Goal: Task Accomplishment & Management: Manage account settings

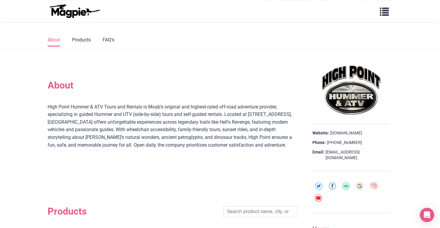
scroll to position [149, 0]
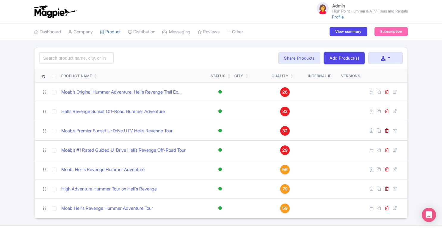
click at [353, 57] on link "Add Product(s)" at bounding box center [344, 58] width 41 height 12
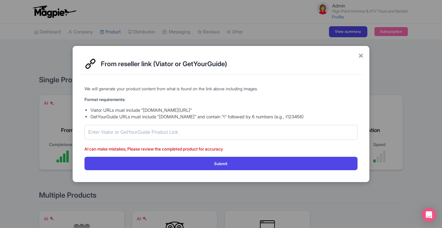
click at [129, 37] on div "× From reseller link (Viator or GetYourGuide) We will generate your product con…" at bounding box center [221, 114] width 442 height 228
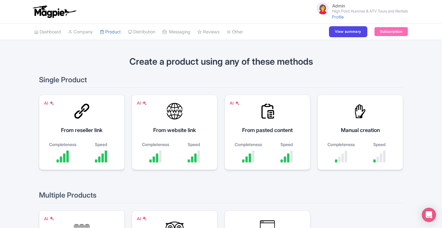
click at [119, 32] on link "Product" at bounding box center [110, 32] width 21 height 16
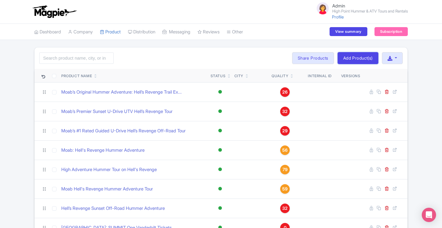
click at [364, 57] on link "Add Product(s)" at bounding box center [358, 58] width 41 height 12
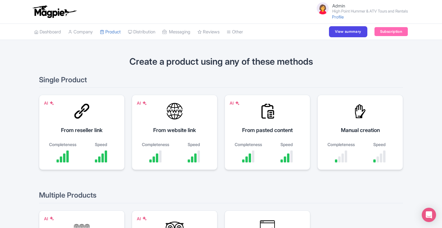
click at [77, 128] on div "From reseller link" at bounding box center [81, 130] width 71 height 8
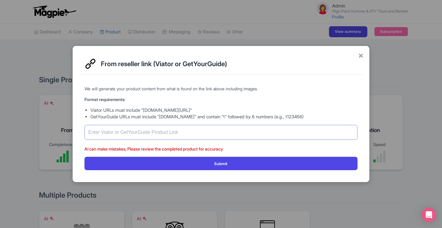
click at [156, 131] on input "text" at bounding box center [220, 132] width 273 height 15
paste input "[URL][DOMAIN_NAME][PERSON_NAME]"
type input "https://www.getyourguide.com/moab-l1509/t-rex-4x4-tours-you-get-to-drive-on-hel…"
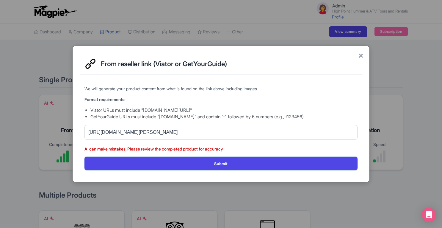
click at [220, 167] on button "Submit" at bounding box center [220, 162] width 273 height 13
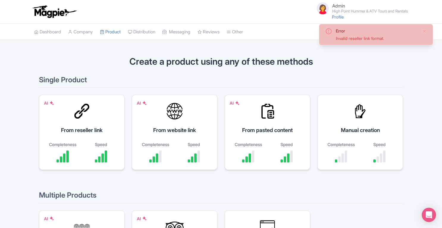
click at [92, 134] on div "AI From reseller link Completeness Speed" at bounding box center [82, 132] width 86 height 75
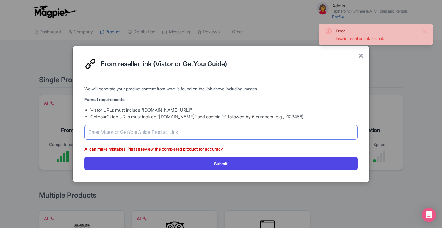
click at [155, 134] on input "text" at bounding box center [220, 132] width 273 height 15
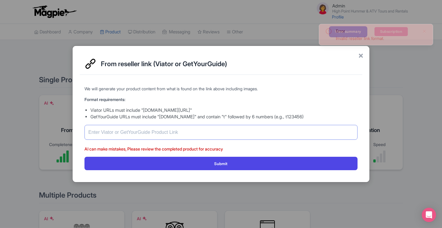
paste input "https://www.getyourguide.com/moab-l1509/t-rex-4x4-tours-you-get-to-drive-on-hel…"
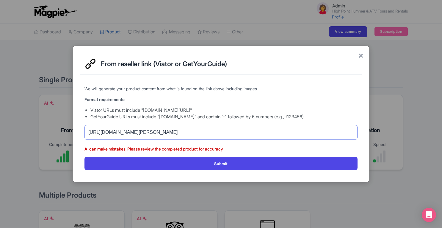
click at [168, 131] on input "https://www.getyourguide.com/moab-l1509/t-rex-4x4-tours-you-get-to-drive-on-hel…" at bounding box center [220, 132] width 273 height 15
drag, startPoint x: 168, startPoint y: 131, endPoint x: 39, endPoint y: 134, distance: 129.7
click at [39, 134] on div "× From reseller link (Viator or GetYourGuide) We will generate your product con…" at bounding box center [221, 114] width 442 height 228
type input "https://www.getyourguide.com/moab-l1509/t-rex-4x4-tours-you-get-to-drive-on-hel…"
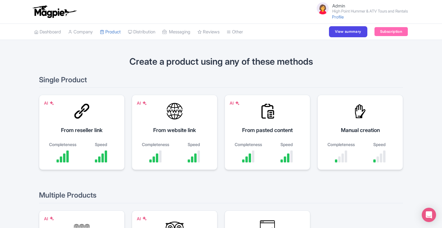
click at [97, 126] on div "From reseller link" at bounding box center [81, 130] width 71 height 8
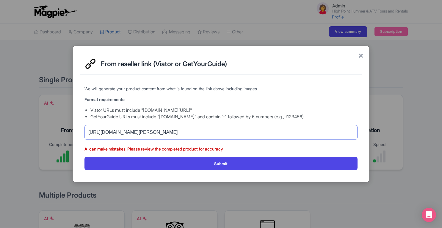
drag, startPoint x: 286, startPoint y: 132, endPoint x: 299, endPoint y: 132, distance: 12.8
click at [299, 132] on input "https://www.getyourguide.com/moab-l1509/t-rex-4x4-tours-you-get-to-drive-on-hel…" at bounding box center [220, 132] width 273 height 15
click at [273, 165] on button "Submit" at bounding box center [220, 162] width 273 height 13
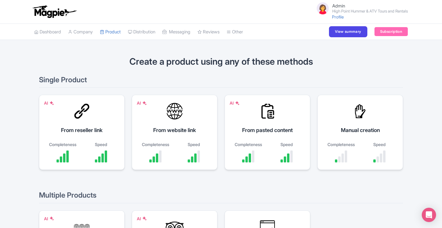
click at [115, 29] on link "Product" at bounding box center [110, 32] width 21 height 16
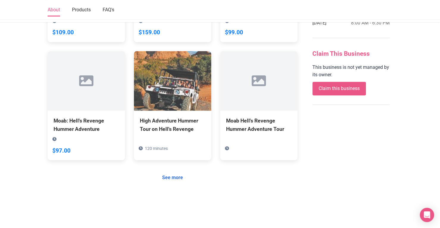
scroll to position [450, 0]
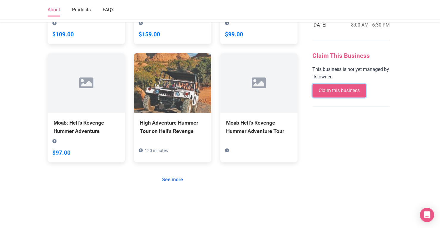
click at [343, 84] on link "Claim this business" at bounding box center [339, 91] width 54 height 14
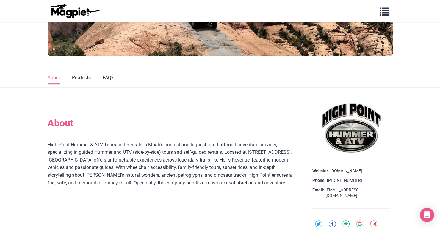
scroll to position [108, 0]
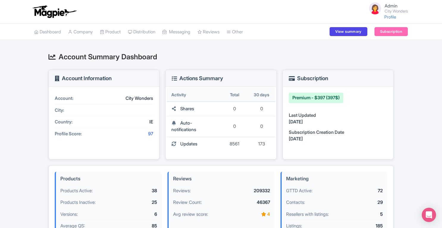
click at [81, 29] on link "Company" at bounding box center [80, 32] width 25 height 16
click at [85, 32] on link "Company" at bounding box center [80, 32] width 25 height 16
click at [81, 29] on link "Company" at bounding box center [80, 32] width 25 height 16
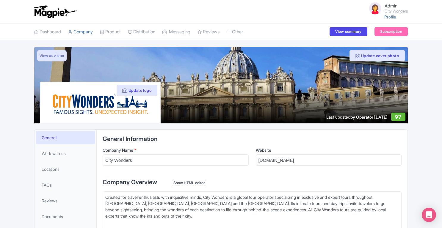
click at [54, 29] on link "Dashboard" at bounding box center [47, 32] width 27 height 16
click at [49, 31] on link "Dashboard" at bounding box center [47, 32] width 27 height 16
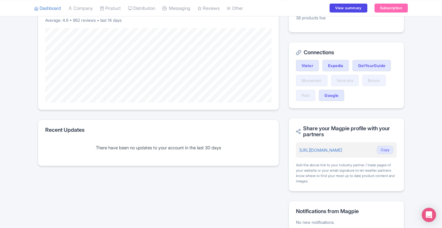
scroll to position [130, 0]
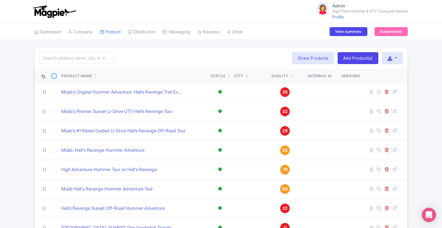
click at [53, 76] on input "checkbox" at bounding box center [54, 76] width 4 height 4
checkbox input "true"
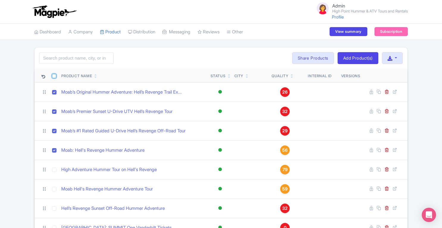
checkbox input "true"
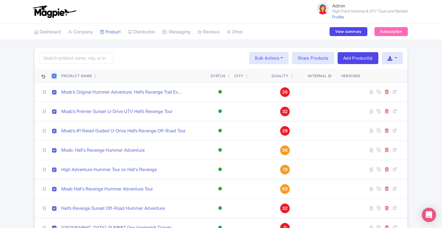
click at [53, 76] on input "checkbox" at bounding box center [54, 76] width 4 height 4
checkbox input "false"
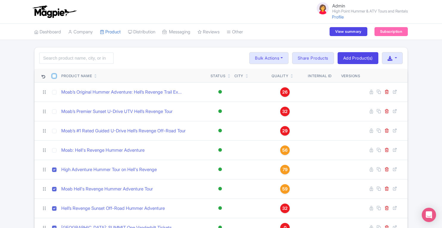
checkbox input "false"
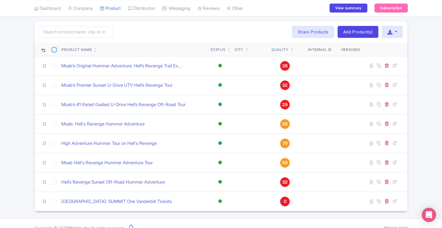
scroll to position [33, 0]
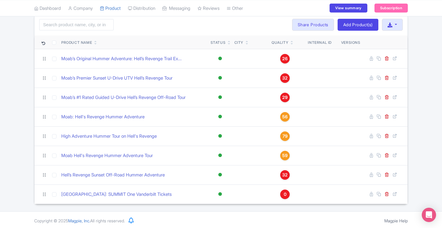
click at [284, 194] on span "0" at bounding box center [285, 194] width 3 height 7
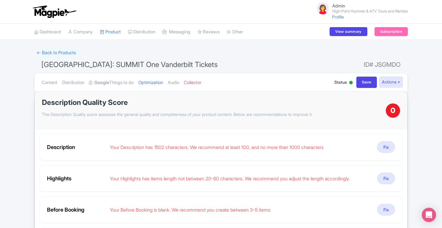
click at [80, 85] on link "Distribution" at bounding box center [73, 82] width 22 height 19
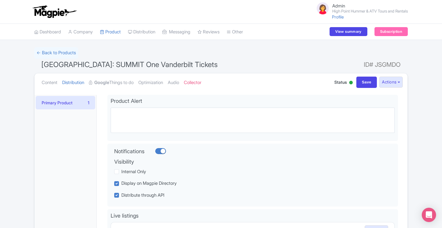
click at [160, 151] on div at bounding box center [160, 151] width 11 height 6
click at [159, 151] on input "checkbox" at bounding box center [157, 151] width 4 height 4
checkbox input "false"
click at [47, 81] on link "Content" at bounding box center [50, 82] width 16 height 19
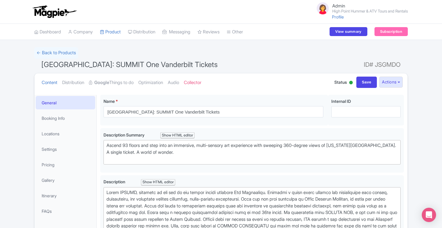
click at [73, 82] on link "Distribution" at bounding box center [73, 82] width 22 height 19
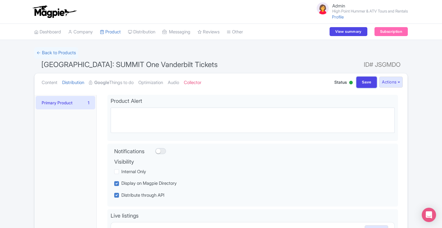
click at [358, 82] on input "Save" at bounding box center [366, 81] width 21 height 11
type input "Saving..."
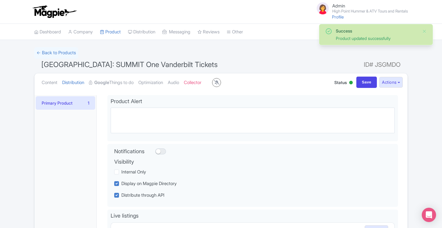
click at [53, 83] on link "Content" at bounding box center [50, 82] width 16 height 19
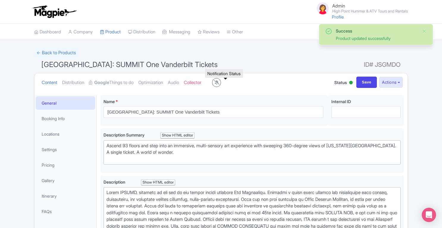
click at [220, 83] on icon at bounding box center [217, 82] width 6 height 4
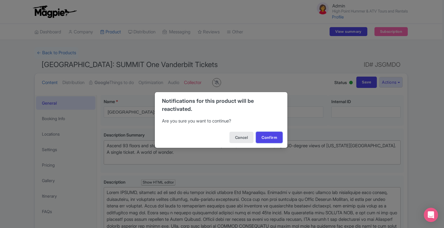
click at [263, 139] on button "Confirm" at bounding box center [269, 136] width 27 height 11
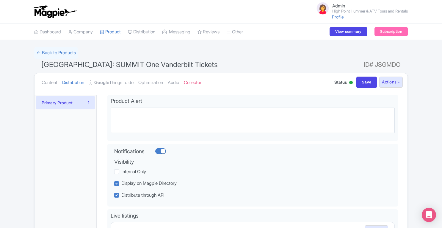
click at [49, 81] on link "Content" at bounding box center [50, 82] width 16 height 19
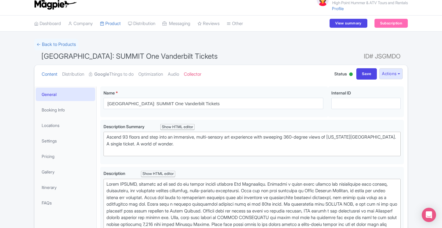
scroll to position [9, 0]
click at [52, 171] on link "Gallery" at bounding box center [65, 170] width 59 height 13
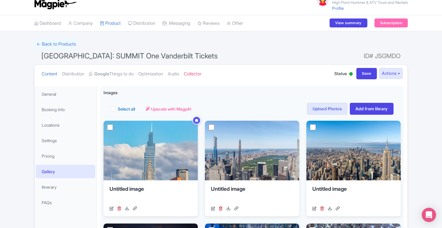
click at [156, 72] on link "Optimization" at bounding box center [150, 74] width 25 height 19
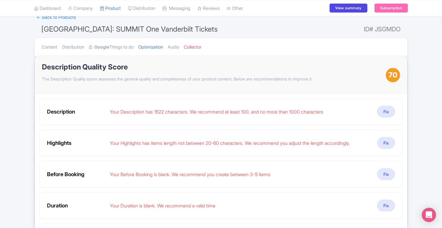
scroll to position [0, 0]
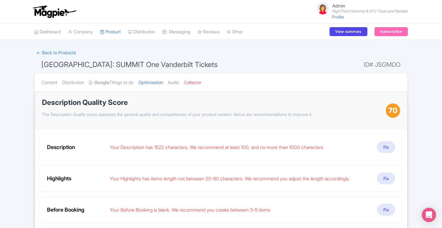
click at [0, 0] on link "Manage Contacts" at bounding box center [0, 0] width 0 height 0
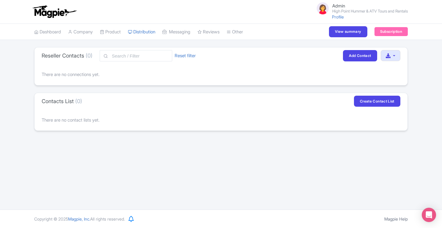
click at [0, 0] on link "Manage Resellers" at bounding box center [0, 0] width 0 height 0
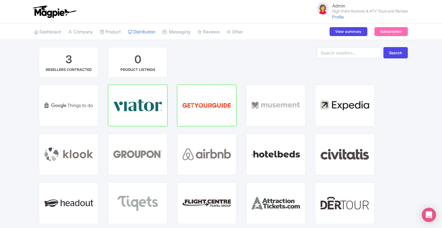
click at [0, 0] on link "My Products" at bounding box center [0, 0] width 0 height 0
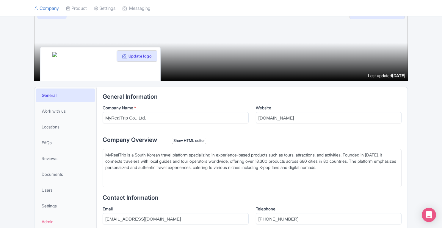
scroll to position [35, 0]
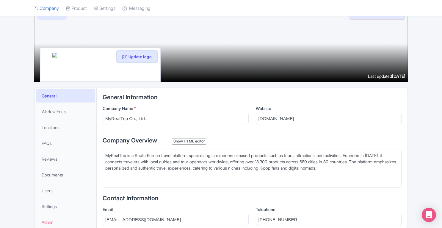
click at [144, 56] on button "Update logo" at bounding box center [137, 56] width 41 height 11
click at [54, 55] on img at bounding box center [100, 65] width 96 height 24
click at [138, 56] on button "Update logo" at bounding box center [137, 56] width 41 height 11
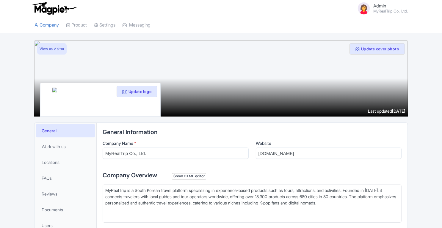
scroll to position [35, 0]
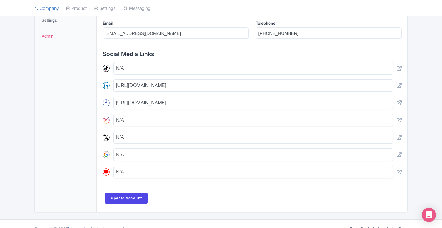
scroll to position [228, 0]
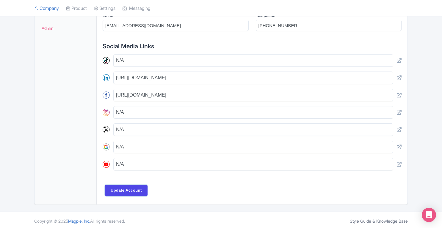
click at [139, 191] on input "Update Account" at bounding box center [126, 189] width 43 height 11
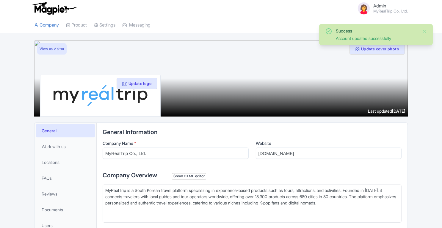
scroll to position [128, 0]
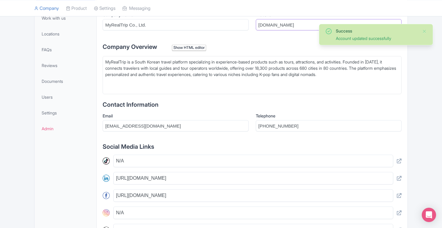
drag, startPoint x: 293, startPoint y: 25, endPoint x: 250, endPoint y: 26, distance: 42.8
click at [250, 26] on div "Company Name * MyRealTrip Co., Ltd. Website [DOMAIN_NAME]" at bounding box center [252, 23] width 299 height 23
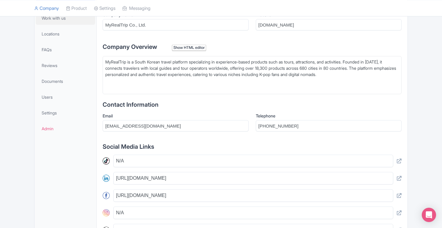
click at [57, 20] on span "Work with us" at bounding box center [54, 18] width 24 height 6
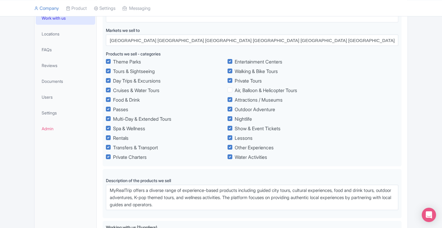
drag, startPoint x: 440, startPoint y: 70, endPoint x: 444, endPoint y: 61, distance: 9.5
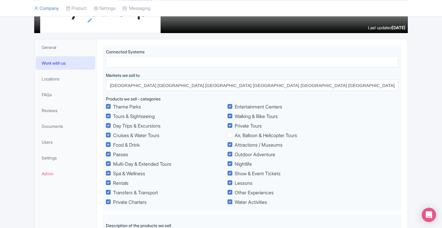
scroll to position [87, 0]
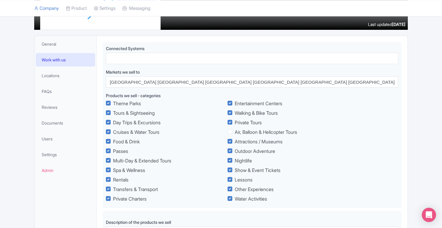
drag, startPoint x: 113, startPoint y: 101, endPoint x: 109, endPoint y: 103, distance: 5.1
click at [113, 103] on span "Theme Parks" at bounding box center [127, 103] width 28 height 7
click at [113, 103] on input "Theme Parks" at bounding box center [115, 102] width 4 height 4
click at [113, 103] on span "Theme Parks" at bounding box center [127, 103] width 28 height 7
click at [113, 103] on input "Theme Parks" at bounding box center [115, 102] width 4 height 4
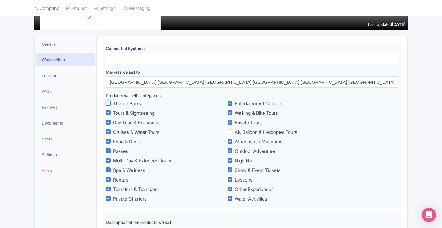
checkbox input "true"
click at [281, 207] on div "Connected Systems Markets we sell to [GEOGRAPHIC_DATA] [GEOGRAPHIC_DATA] [GEOGR…" at bounding box center [252, 125] width 299 height 166
drag, startPoint x: 279, startPoint y: 204, endPoint x: 187, endPoint y: 120, distance: 124.6
click at [187, 120] on div "Connected Systems Markets we sell to [GEOGRAPHIC_DATA] [GEOGRAPHIC_DATA] [GEOGR…" at bounding box center [252, 125] width 299 height 166
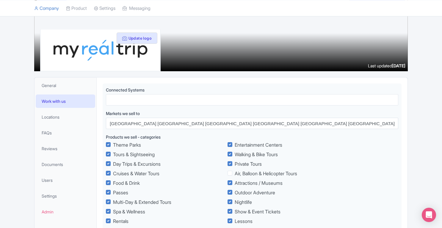
scroll to position [44, 0]
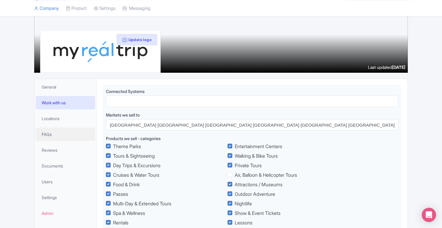
click at [55, 131] on link "FAQs" at bounding box center [65, 133] width 59 height 13
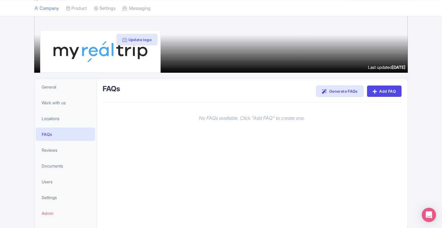
click at [432, 63] on div "Success Account updated successfully Update cover photo View as visitor Update …" at bounding box center [221, 111] width 442 height 231
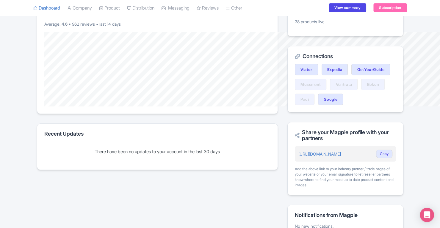
scroll to position [130, 0]
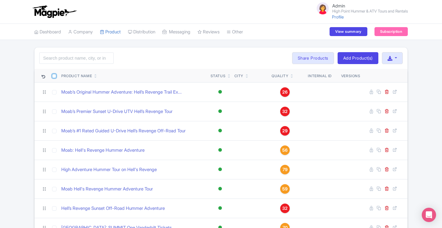
click at [55, 77] on input "checkbox" at bounding box center [54, 76] width 4 height 4
checkbox input "true"
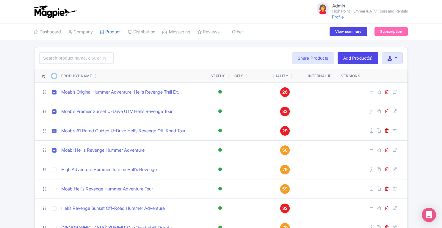
checkbox input "true"
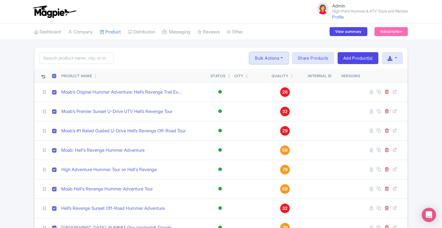
click at [269, 60] on button "Bulk Actions" at bounding box center [268, 58] width 39 height 12
click at [266, 70] on link "Delete" at bounding box center [278, 71] width 57 height 9
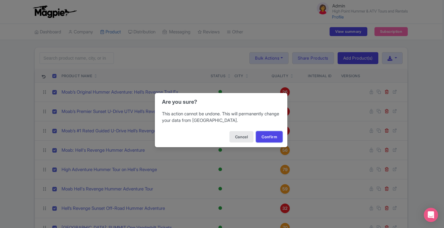
click at [268, 137] on button "Confirm" at bounding box center [269, 136] width 27 height 11
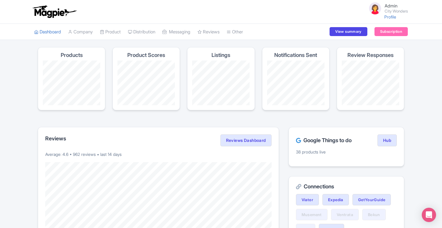
scroll to position [130, 0]
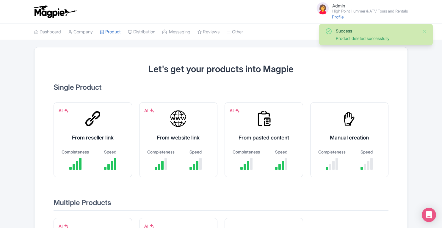
click at [115, 32] on link "Product" at bounding box center [110, 32] width 21 height 16
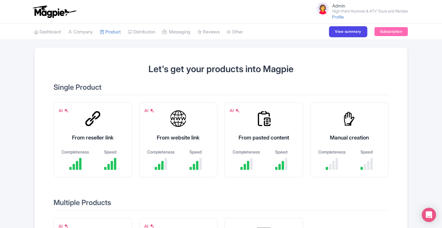
click at [148, 30] on link "Distribution" at bounding box center [141, 32] width 27 height 16
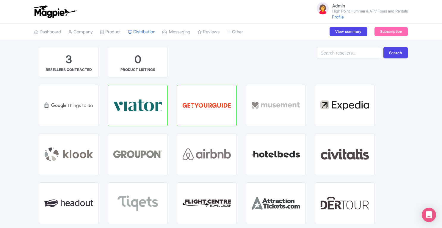
click at [149, 101] on div "VIATOR HUB" at bounding box center [137, 105] width 59 height 41
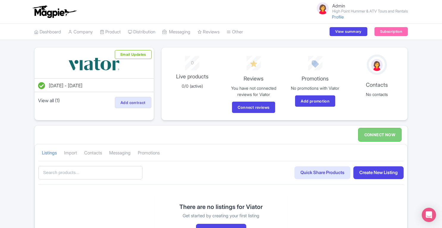
click at [48, 31] on link "Dashboard" at bounding box center [47, 32] width 27 height 16
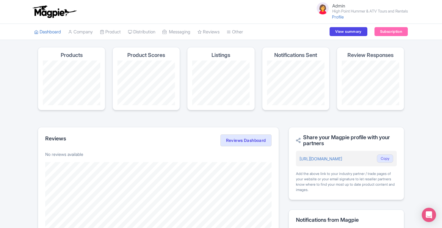
click at [0, 0] on link "My Products" at bounding box center [0, 0] width 0 height 0
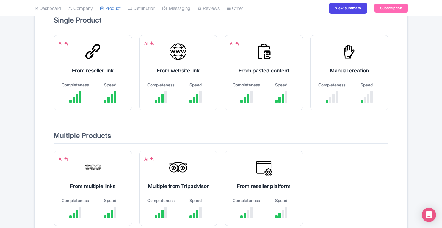
scroll to position [70, 0]
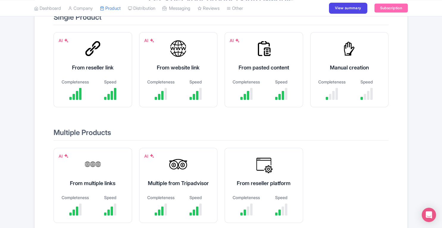
click at [185, 166] on div at bounding box center [178, 164] width 18 height 18
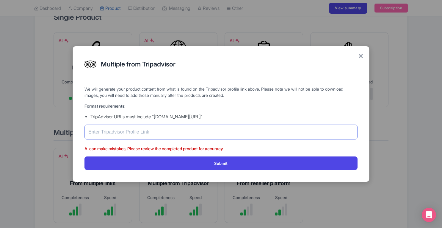
click at [161, 135] on input "text" at bounding box center [220, 131] width 273 height 15
paste input "https://www.tripadvisor.com/Attraction_Review-g60724-d1526471-Reviews-High_Poin…"
type input "https://www.tripadvisor.com/Attraction_Review-g60724-d1526471-Reviews-High_Poin…"
click at [225, 161] on button "Submit" at bounding box center [220, 162] width 273 height 13
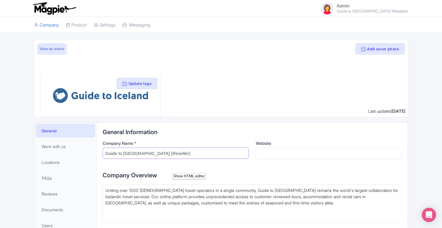
drag, startPoint x: 106, startPoint y: 153, endPoint x: 137, endPoint y: 153, distance: 30.3
click at [137, 153] on input "Guide to Iceland (Reseller)" at bounding box center [176, 152] width 146 height 11
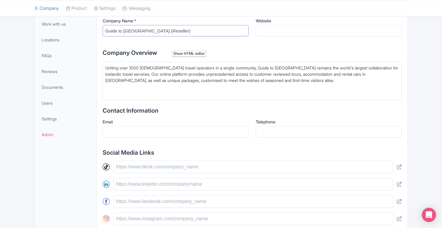
scroll to position [123, 0]
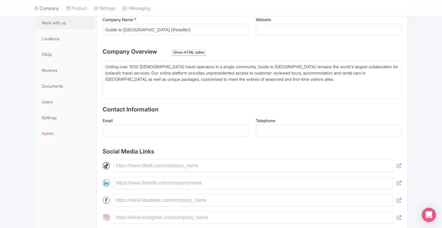
click at [65, 24] on span "Work with us" at bounding box center [54, 23] width 24 height 6
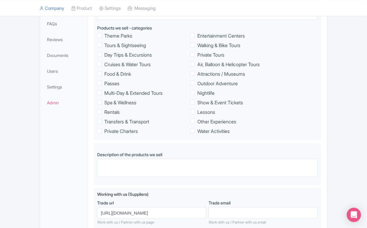
scroll to position [154, 0]
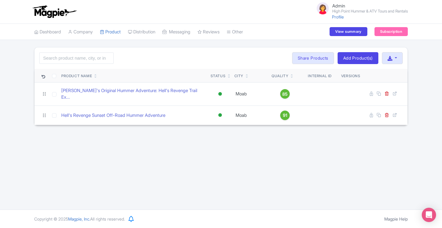
click at [285, 112] on span "91" at bounding box center [285, 115] width 4 height 7
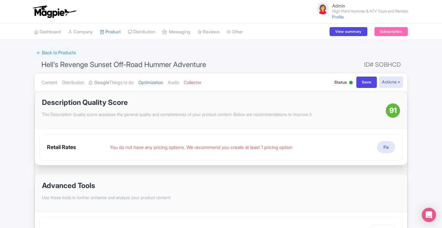
click at [45, 84] on link "Content" at bounding box center [50, 82] width 16 height 19
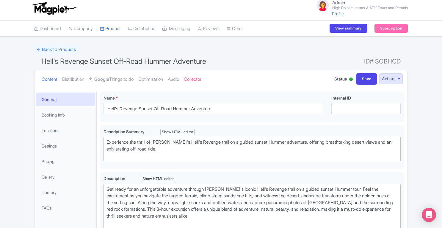
scroll to position [1, 0]
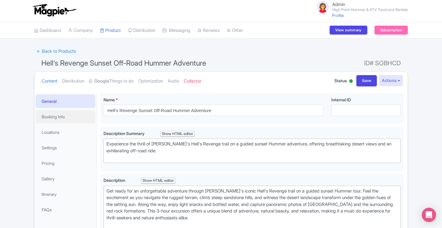
click at [60, 120] on link "Booking Info" at bounding box center [65, 116] width 59 height 13
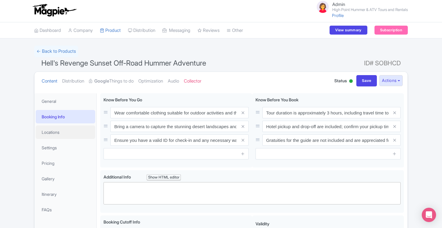
click at [57, 135] on link "Locations" at bounding box center [65, 131] width 59 height 13
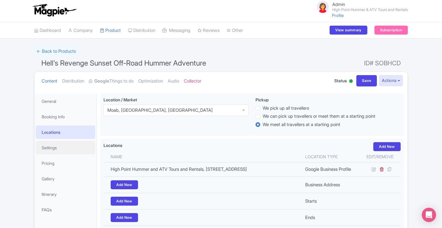
click at [55, 148] on link "Settings" at bounding box center [65, 147] width 59 height 13
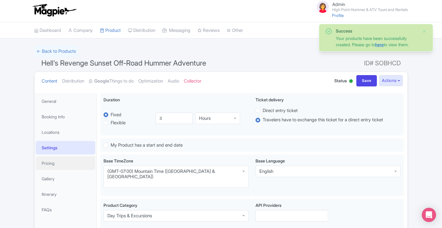
click at [53, 162] on link "Pricing" at bounding box center [65, 162] width 59 height 13
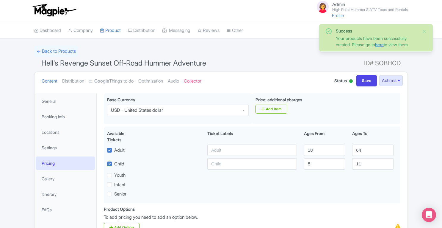
click at [384, 44] on link "here" at bounding box center [379, 44] width 9 height 5
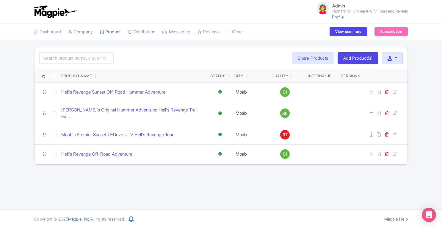
click at [283, 131] on span "37" at bounding box center [285, 134] width 5 height 7
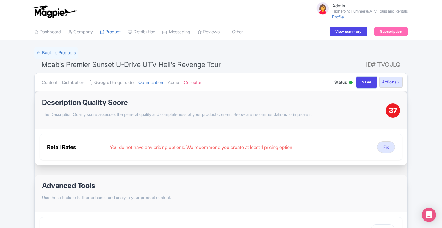
click at [364, 84] on input "Save" at bounding box center [366, 81] width 21 height 11
type input "Saving..."
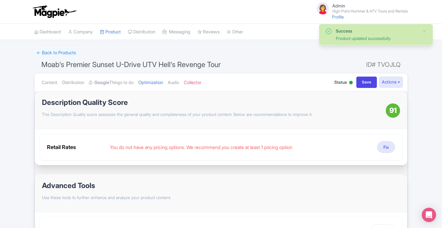
click at [110, 32] on link "Product" at bounding box center [110, 32] width 21 height 16
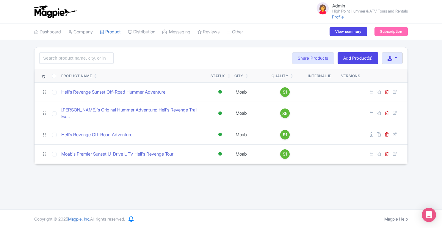
click at [286, 110] on span "85" at bounding box center [284, 113] width 5 height 7
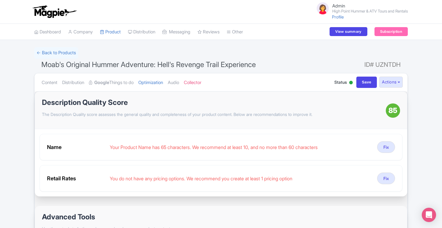
click at [116, 31] on link "Product" at bounding box center [110, 32] width 21 height 16
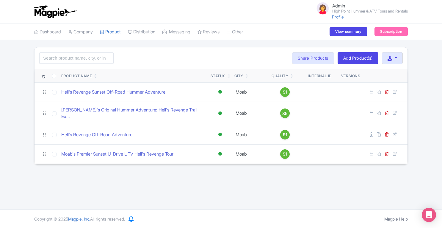
click at [378, 174] on div "Admin High Point Hummer & ATV Tours and Rentals Profile Users Settings Sign out…" at bounding box center [221, 104] width 442 height 209
click at [429, 141] on div "Search Bulk Actions [GEOGRAPHIC_DATA] Add to Collection Translate Share Product…" at bounding box center [221, 105] width 442 height 117
click at [371, 91] on icon at bounding box center [371, 92] width 3 height 4
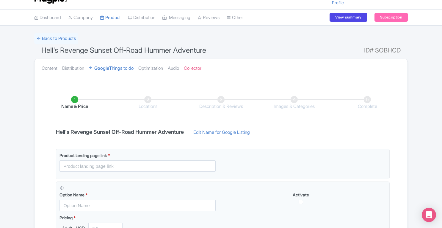
scroll to position [12, 0]
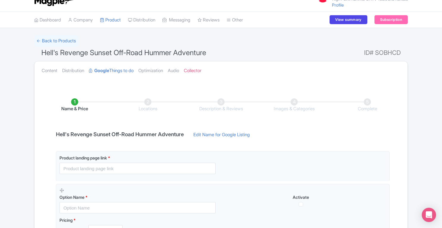
click at [114, 19] on link "Product" at bounding box center [110, 20] width 21 height 16
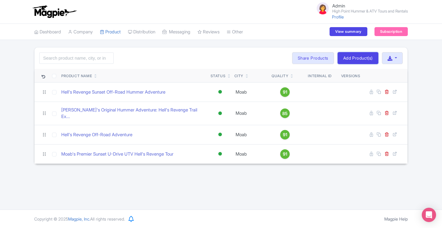
click at [345, 54] on link "Add Product(s)" at bounding box center [358, 58] width 41 height 12
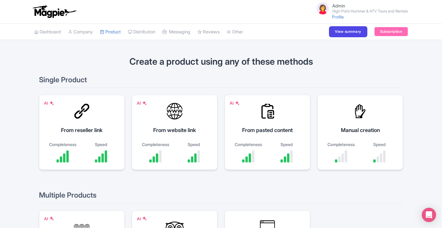
click at [276, 126] on div "From pasted content" at bounding box center [267, 130] width 71 height 8
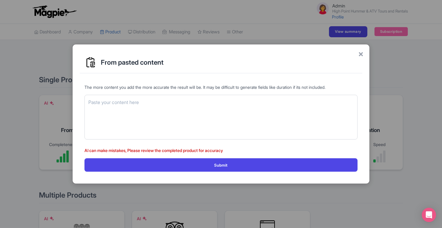
click at [390, 88] on div "× From pasted content The more content you add the more accurate the result wil…" at bounding box center [221, 114] width 442 height 228
